Goal: Task Accomplishment & Management: Use online tool/utility

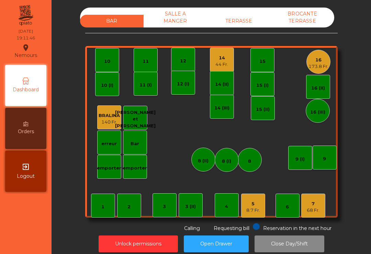
click at [256, 207] on div "8.7 Fr." at bounding box center [253, 210] width 14 height 7
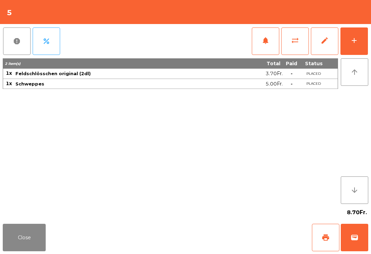
click at [358, 230] on button "wallet" at bounding box center [354, 237] width 27 height 27
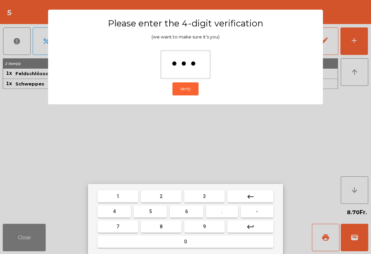
type input "****"
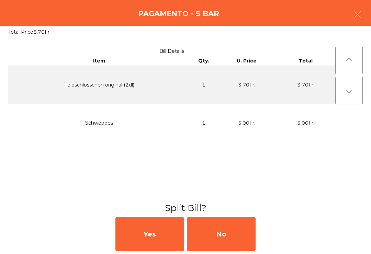
click at [220, 234] on div "No" at bounding box center [221, 234] width 69 height 34
click at [219, 234] on div "MB" at bounding box center [221, 234] width 69 height 34
click at [221, 234] on div "No" at bounding box center [221, 234] width 69 height 34
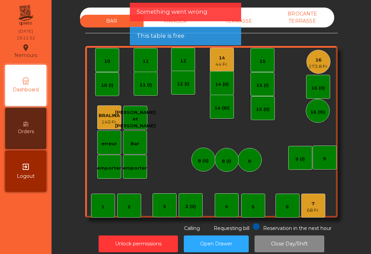
click at [237, 200] on div "4" at bounding box center [227, 205] width 24 height 24
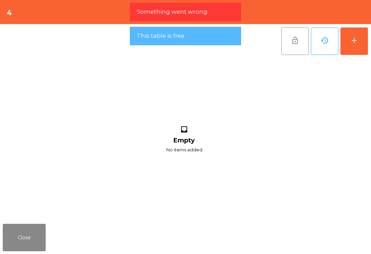
click at [349, 55] on button "add" at bounding box center [353, 40] width 27 height 27
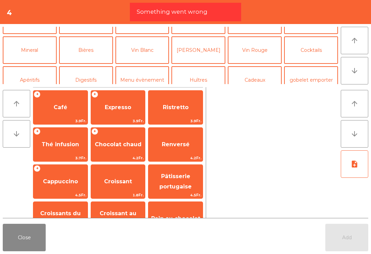
scroll to position [49, 0]
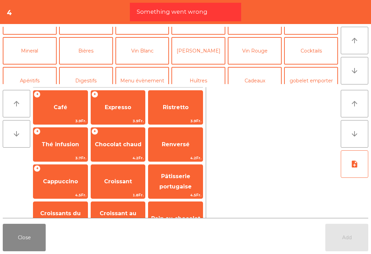
click at [148, 55] on button "Vin Blanc" at bounding box center [142, 50] width 54 height 27
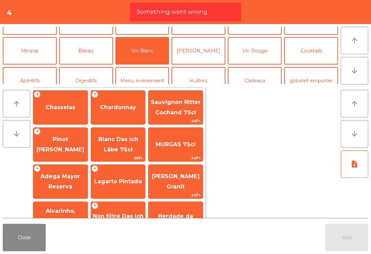
click at [68, 102] on span "Chasselas" at bounding box center [60, 107] width 54 height 19
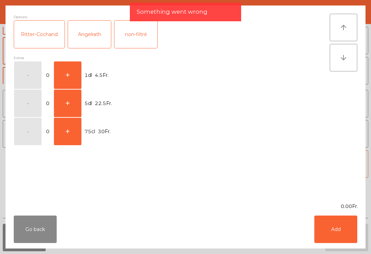
click at [70, 72] on button "+" at bounding box center [67, 74] width 27 height 27
click at [348, 236] on button "Add" at bounding box center [335, 229] width 43 height 27
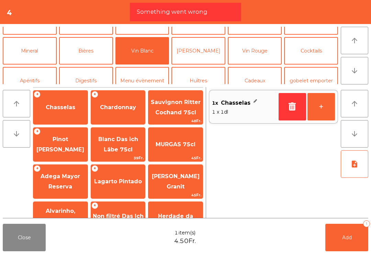
click at [326, 111] on button "+" at bounding box center [320, 106] width 27 height 27
click at [347, 242] on button "Add 2" at bounding box center [346, 237] width 43 height 27
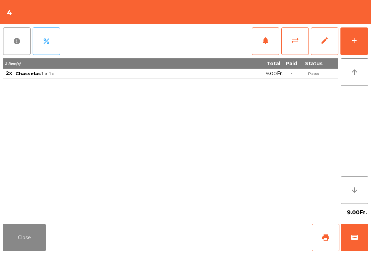
click at [2, 252] on div "Close print wallet" at bounding box center [185, 237] width 371 height 33
click at [28, 240] on button "Close" at bounding box center [24, 237] width 43 height 27
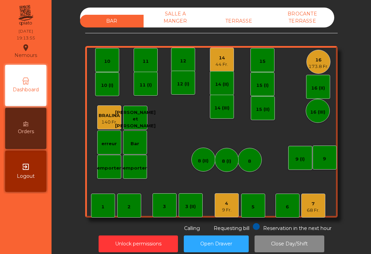
click at [144, 57] on div "11" at bounding box center [146, 60] width 6 height 10
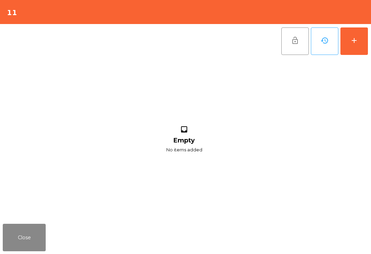
click at [359, 46] on button "add" at bounding box center [353, 40] width 27 height 27
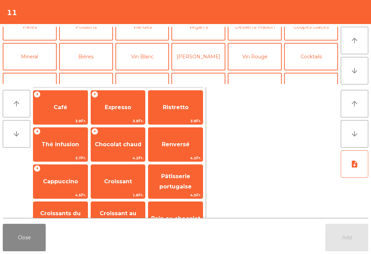
scroll to position [46, 0]
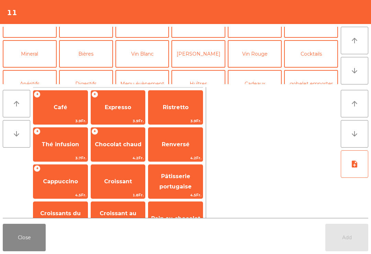
click at [163, 49] on button "Vin Blanc" at bounding box center [142, 53] width 54 height 27
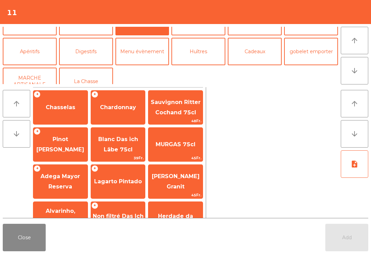
scroll to position [82, 0]
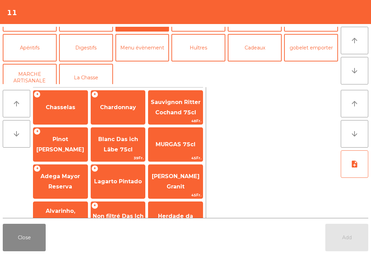
click at [82, 49] on button "Digestifs" at bounding box center [86, 47] width 54 height 27
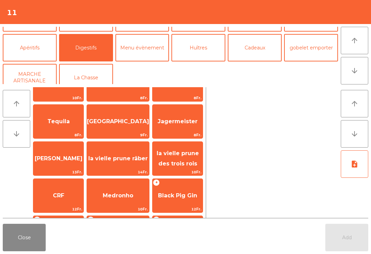
scroll to position [135, 0]
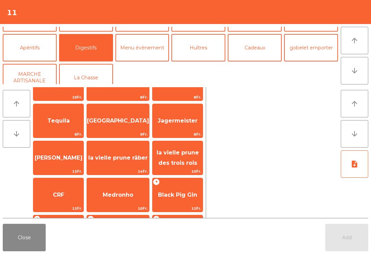
click at [181, 198] on span "Black Pig Gin" at bounding box center [177, 195] width 39 height 7
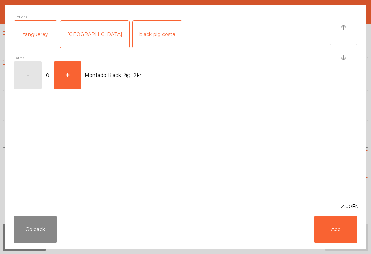
click at [335, 224] on button "Add" at bounding box center [335, 229] width 43 height 27
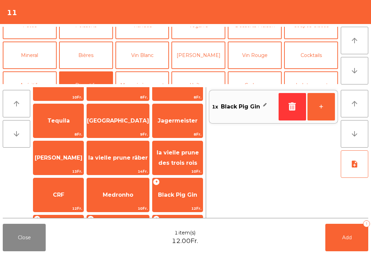
scroll to position [46, 0]
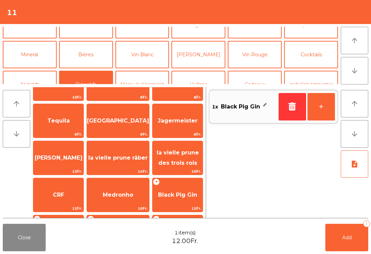
click at [319, 57] on button "Cocktails" at bounding box center [311, 54] width 54 height 27
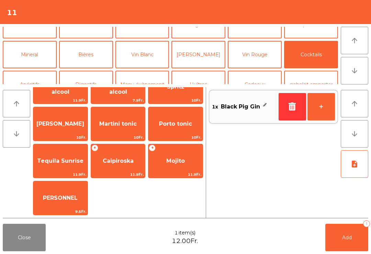
click at [57, 125] on span "[PERSON_NAME]" at bounding box center [60, 124] width 48 height 7
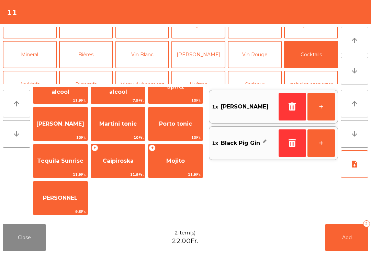
click at [352, 233] on button "Add 2" at bounding box center [346, 237] width 43 height 27
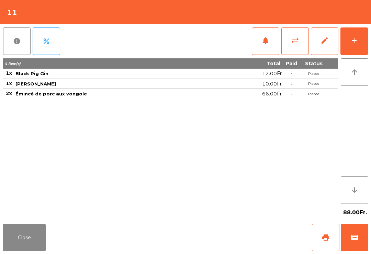
click at [12, 243] on button "Close" at bounding box center [24, 237] width 43 height 27
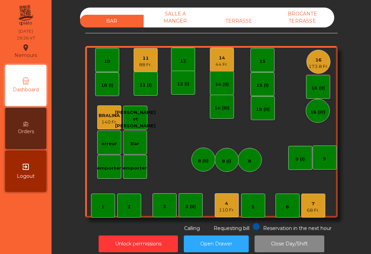
click at [316, 209] on div "68 Fr." at bounding box center [313, 210] width 13 height 7
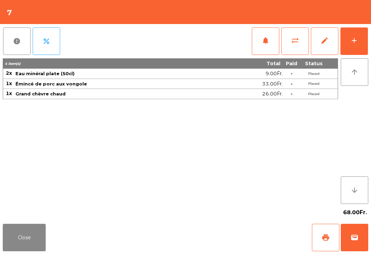
click at [356, 33] on button "add" at bounding box center [353, 40] width 27 height 27
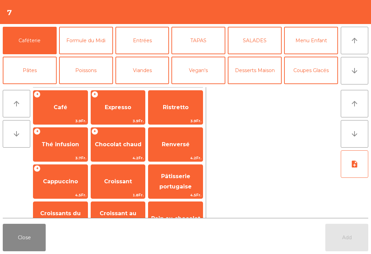
click at [68, 104] on span "Café" at bounding box center [60, 107] width 54 height 19
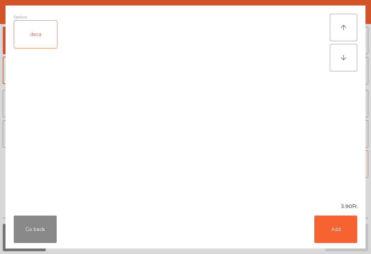
click at [365, 245] on div "Go back Add" at bounding box center [185, 229] width 360 height 38
click at [334, 235] on button "Add" at bounding box center [335, 229] width 43 height 27
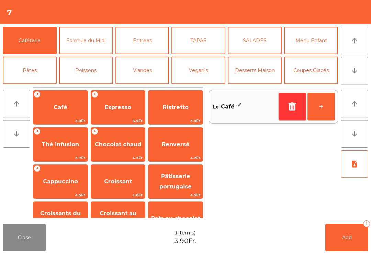
click at [110, 103] on span "Expresso" at bounding box center [118, 107] width 54 height 19
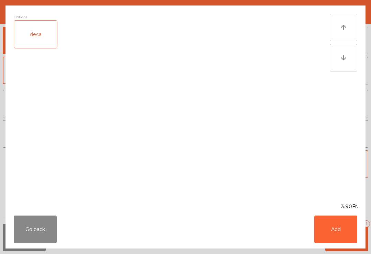
click at [348, 232] on button "Add" at bounding box center [335, 229] width 43 height 27
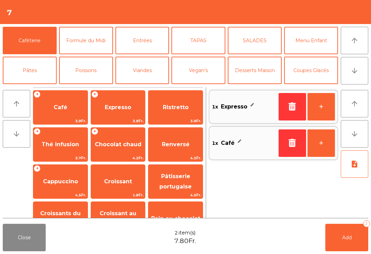
click at [358, 242] on button "Add 2" at bounding box center [346, 237] width 43 height 27
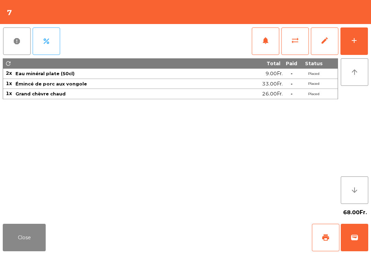
click at [328, 242] on button "print" at bounding box center [325, 237] width 27 height 27
click at [349, 233] on button "wallet" at bounding box center [354, 237] width 27 height 27
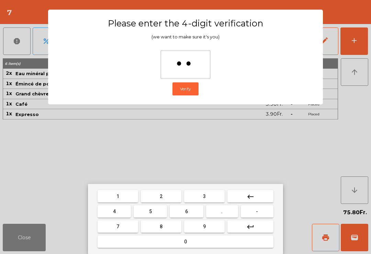
type input "***"
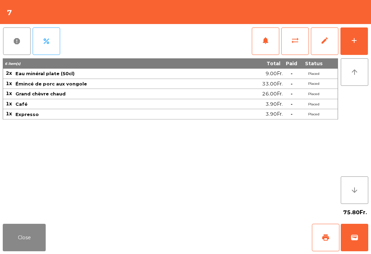
click at [229, 239] on div "Close print wallet" at bounding box center [185, 237] width 371 height 33
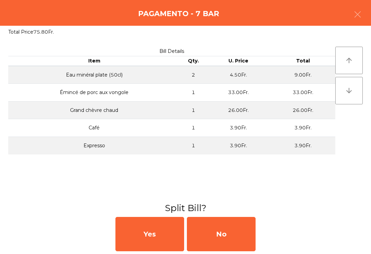
click at [226, 239] on div "No" at bounding box center [221, 234] width 69 height 34
click at [225, 236] on div "MB" at bounding box center [221, 234] width 69 height 34
click at [223, 244] on div "No" at bounding box center [221, 234] width 69 height 34
click at [230, 234] on div "No" at bounding box center [221, 234] width 69 height 34
click at [225, 236] on div "No" at bounding box center [221, 234] width 69 height 34
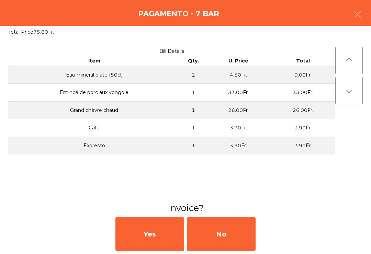
click at [228, 236] on div "No" at bounding box center [221, 234] width 69 height 34
click at [236, 233] on div "No" at bounding box center [221, 234] width 69 height 34
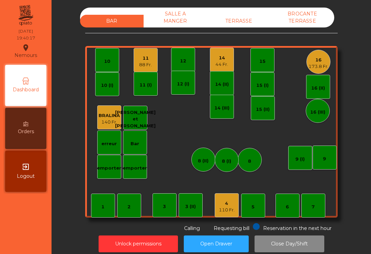
click at [312, 66] on div "173.8 Fr." at bounding box center [318, 66] width 20 height 7
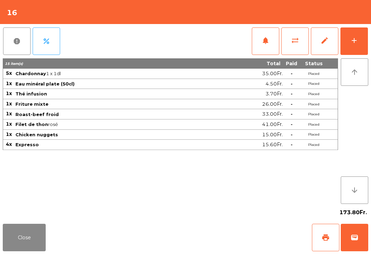
click at [362, 239] on button "wallet" at bounding box center [354, 237] width 27 height 27
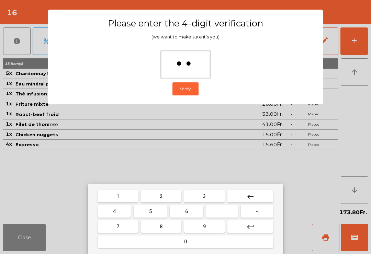
type input "***"
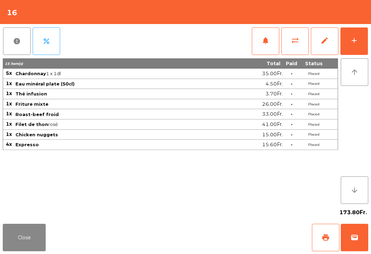
click at [247, 236] on div "Close print wallet" at bounding box center [185, 237] width 371 height 33
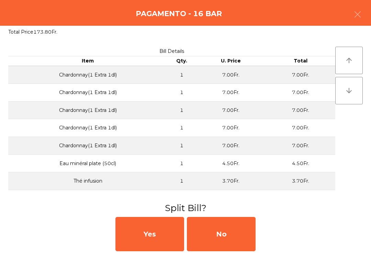
click at [240, 236] on div "No" at bounding box center [221, 234] width 69 height 34
click at [231, 240] on div "No" at bounding box center [221, 234] width 69 height 34
click at [231, 234] on div "No" at bounding box center [221, 234] width 69 height 34
click at [242, 241] on div "No" at bounding box center [221, 234] width 69 height 34
